Goal: Task Accomplishment & Management: Use online tool/utility

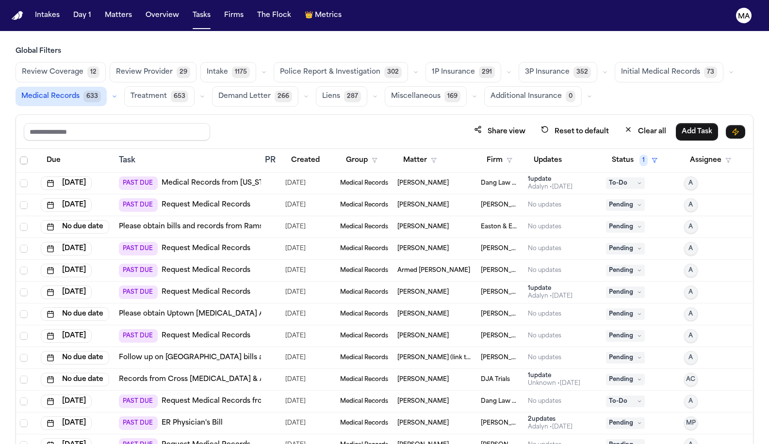
click at [20, 157] on span "Select all" at bounding box center [24, 161] width 8 height 8
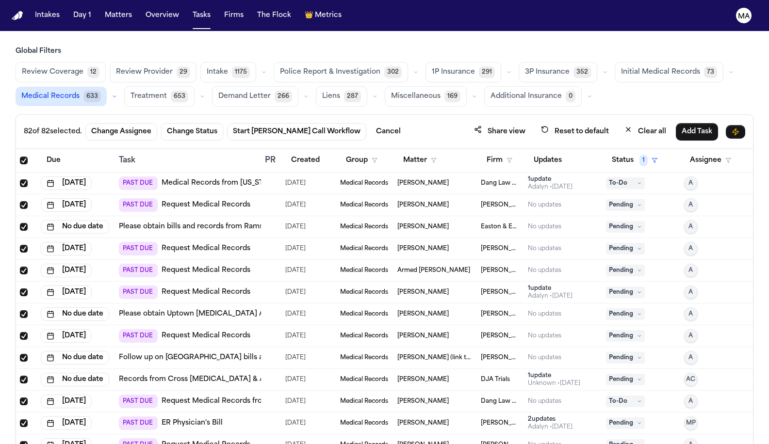
click at [20, 157] on span "Select all" at bounding box center [24, 161] width 8 height 8
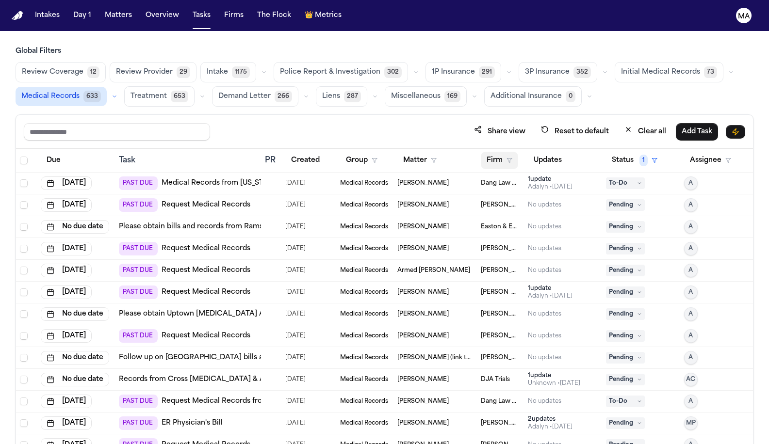
click at [488, 152] on button "Firm" at bounding box center [499, 160] width 37 height 17
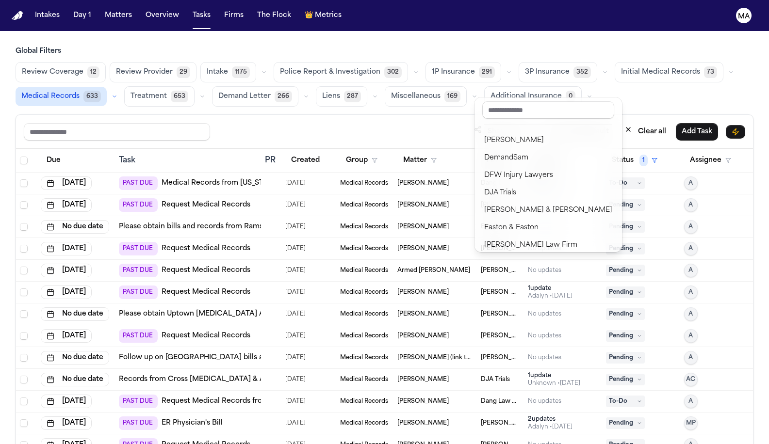
scroll to position [224, 0]
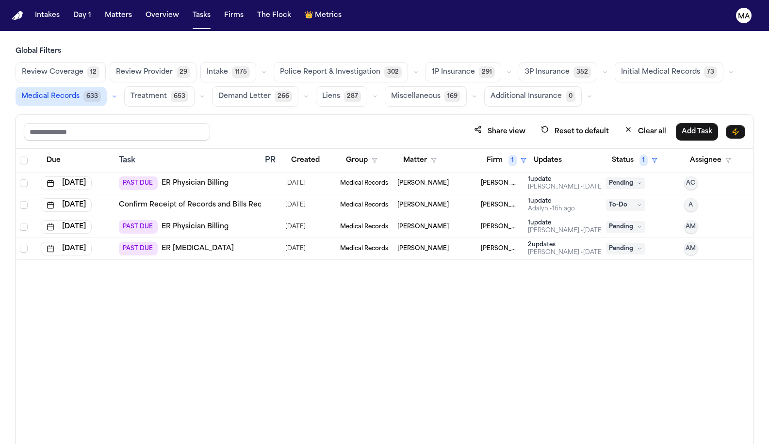
click at [464, 228] on div "Due Task PR Created Group Matter Firm 1 Updates Status 1 Assignee Aug 28, 2025 …" at bounding box center [384, 318] width 737 height 338
click at [524, 271] on div "Due Task PR Created Group Matter Firm 1 Updates Status 1 Assignee Aug 28, 2025 …" at bounding box center [384, 318] width 737 height 338
click at [513, 245] on span "[PERSON_NAME] Law Firm" at bounding box center [500, 249] width 39 height 8
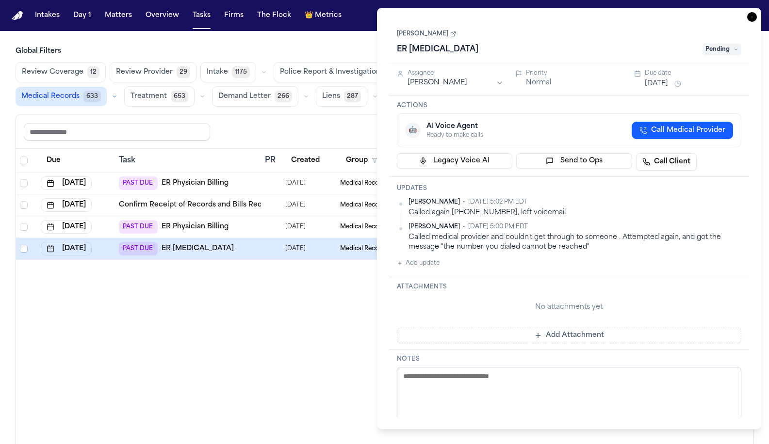
click at [757, 12] on icon "button" at bounding box center [752, 17] width 10 height 10
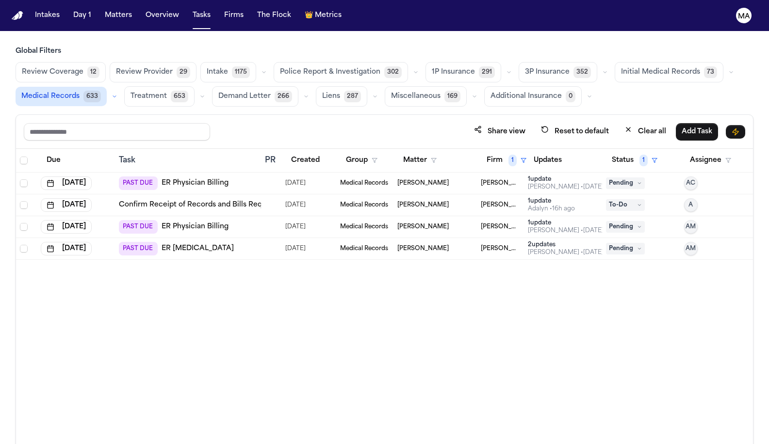
click at [235, 306] on div "Due Task PR Created Group Matter Firm 1 Updates Status 1 Assignee Aug 28, 2025 …" at bounding box center [384, 318] width 737 height 338
click at [628, 152] on button "Status 1" at bounding box center [634, 160] width 57 height 17
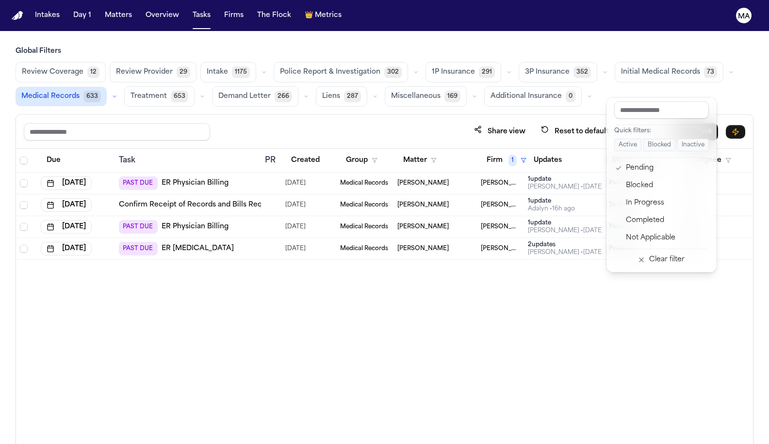
click at [608, 242] on div "Due Task PR Created Group Matter Firm 1 Updates Status 1 Assignee Aug 28, 2025 …" at bounding box center [384, 318] width 737 height 338
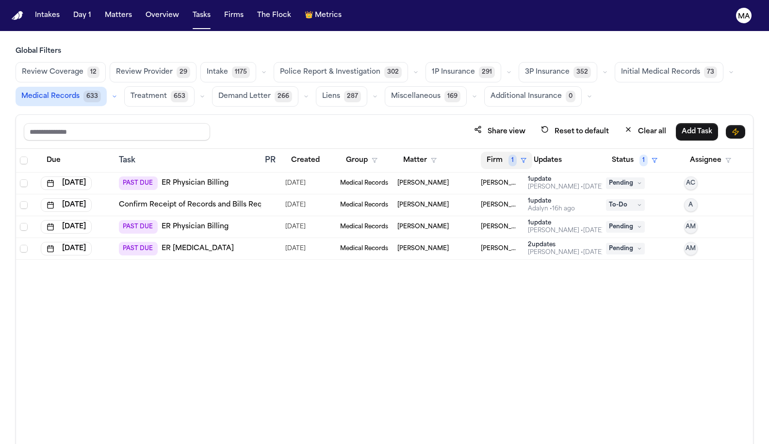
click at [488, 152] on button "Firm 1" at bounding box center [506, 160] width 51 height 17
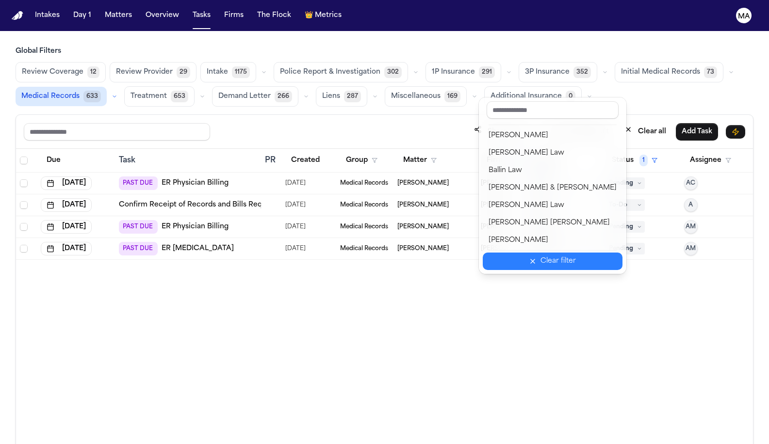
click at [540, 256] on div "Clear filter" at bounding box center [557, 262] width 35 height 12
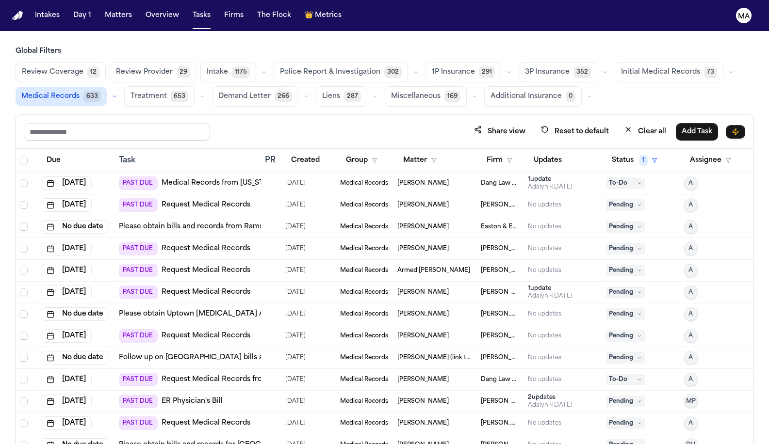
click at [237, 64] on div "Global Filters Review Coverage 12 Review Provider 29 Intake 1175 Police Report …" at bounding box center [385, 267] width 738 height 440
click at [20, 157] on span "Select all" at bounding box center [24, 161] width 8 height 8
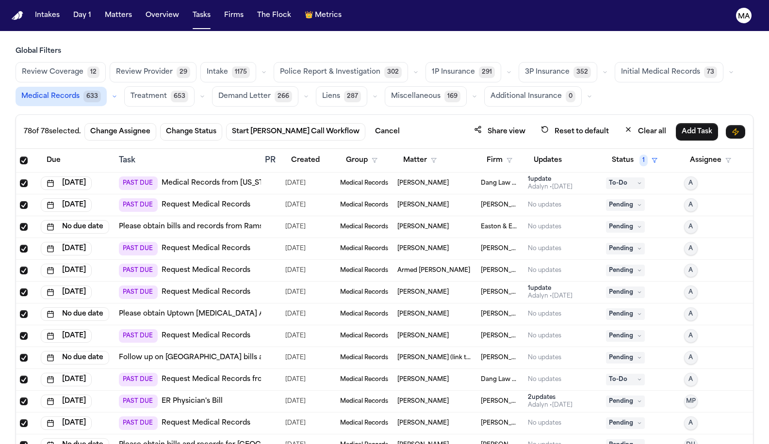
click at [295, 61] on div "Global Filters Review Coverage 12 Review Provider 29 Intake 1175 Police Report …" at bounding box center [385, 267] width 738 height 440
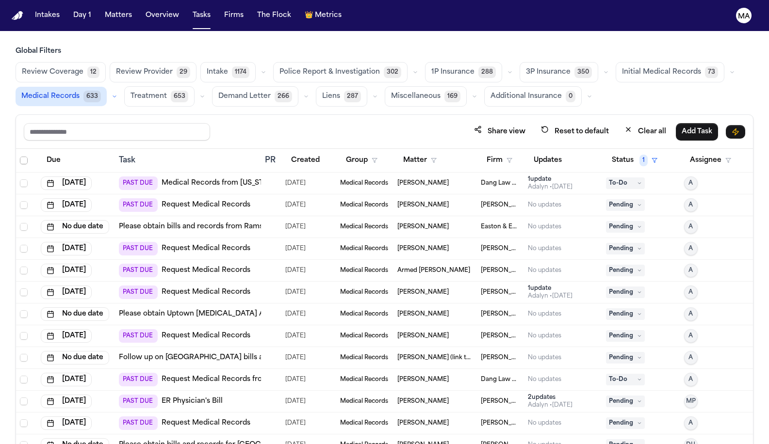
click at [20, 157] on span "Select all" at bounding box center [24, 161] width 8 height 8
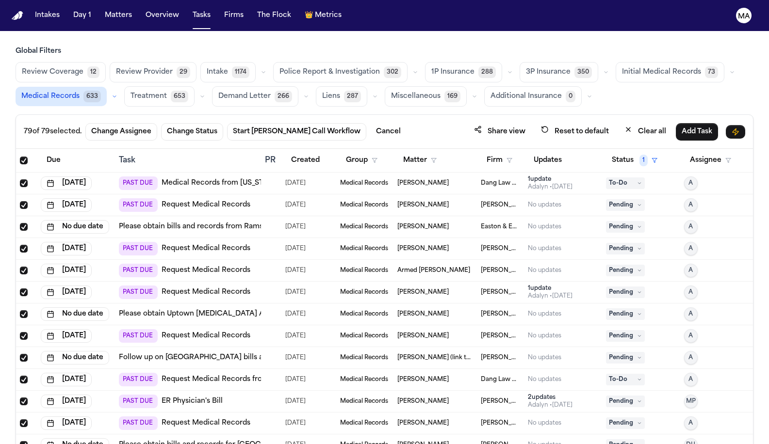
scroll to position [80, 0]
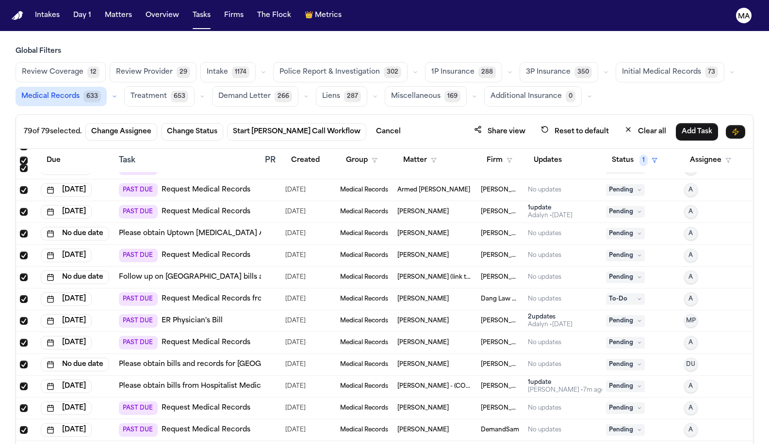
click at [194, 360] on link "Please obtain bills and records for St. Luke's Hospital – Allentown Campus" at bounding box center [258, 365] width 278 height 10
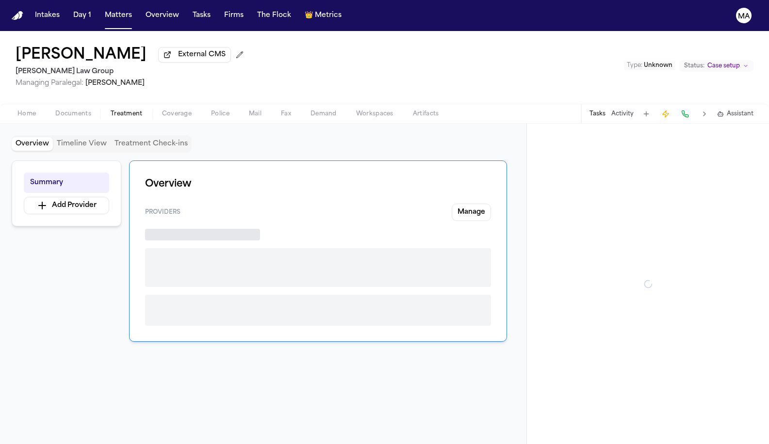
click at [111, 110] on span "Treatment" at bounding box center [127, 114] width 32 height 8
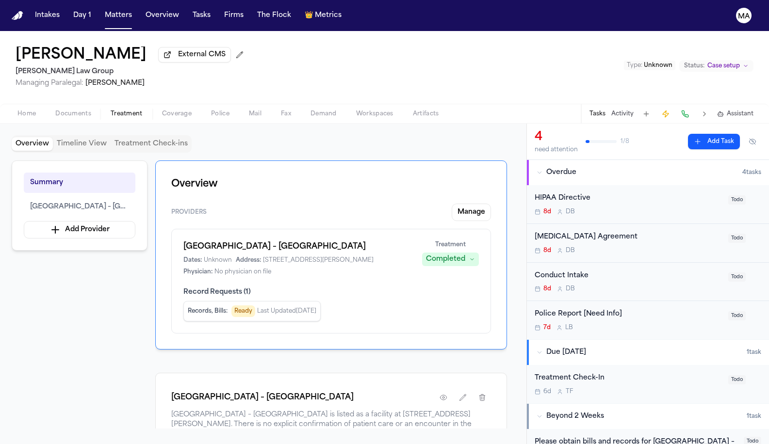
scroll to position [58, 0]
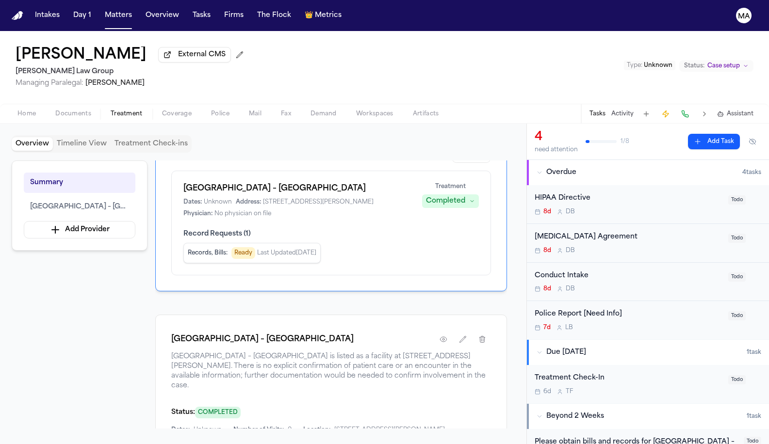
click at [569, 437] on div "Please obtain bills and records for [GEOGRAPHIC_DATA] – [GEOGRAPHIC_DATA]" at bounding box center [635, 448] width 203 height 22
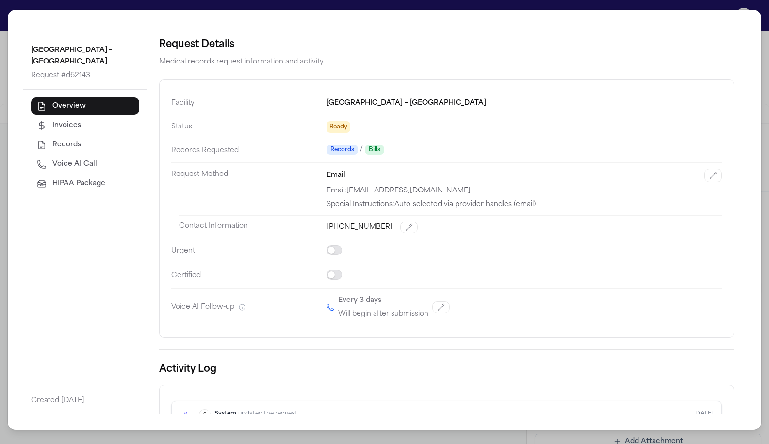
click at [52, 160] on span "Voice AI Call" at bounding box center [74, 165] width 45 height 10
select select "*****"
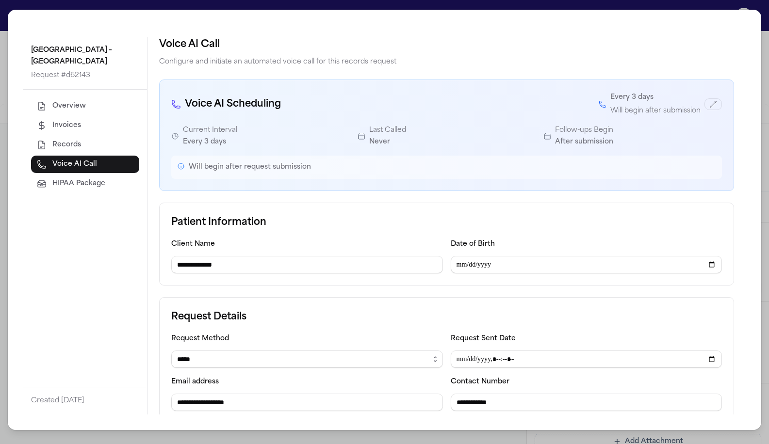
click at [316, 7] on div "**********" at bounding box center [384, 222] width 769 height 444
